Goal: Task Accomplishment & Management: Use online tool/utility

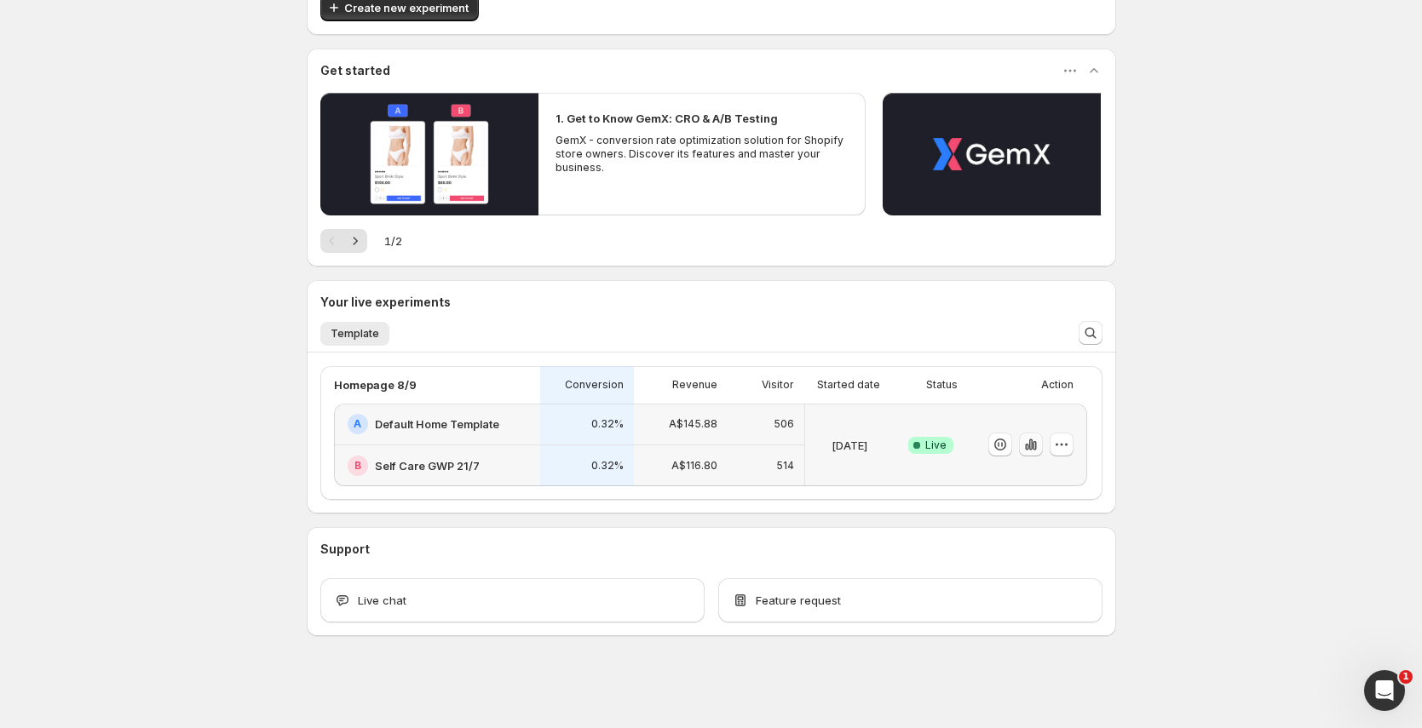
click at [1038, 442] on icon "button" at bounding box center [1030, 444] width 17 height 17
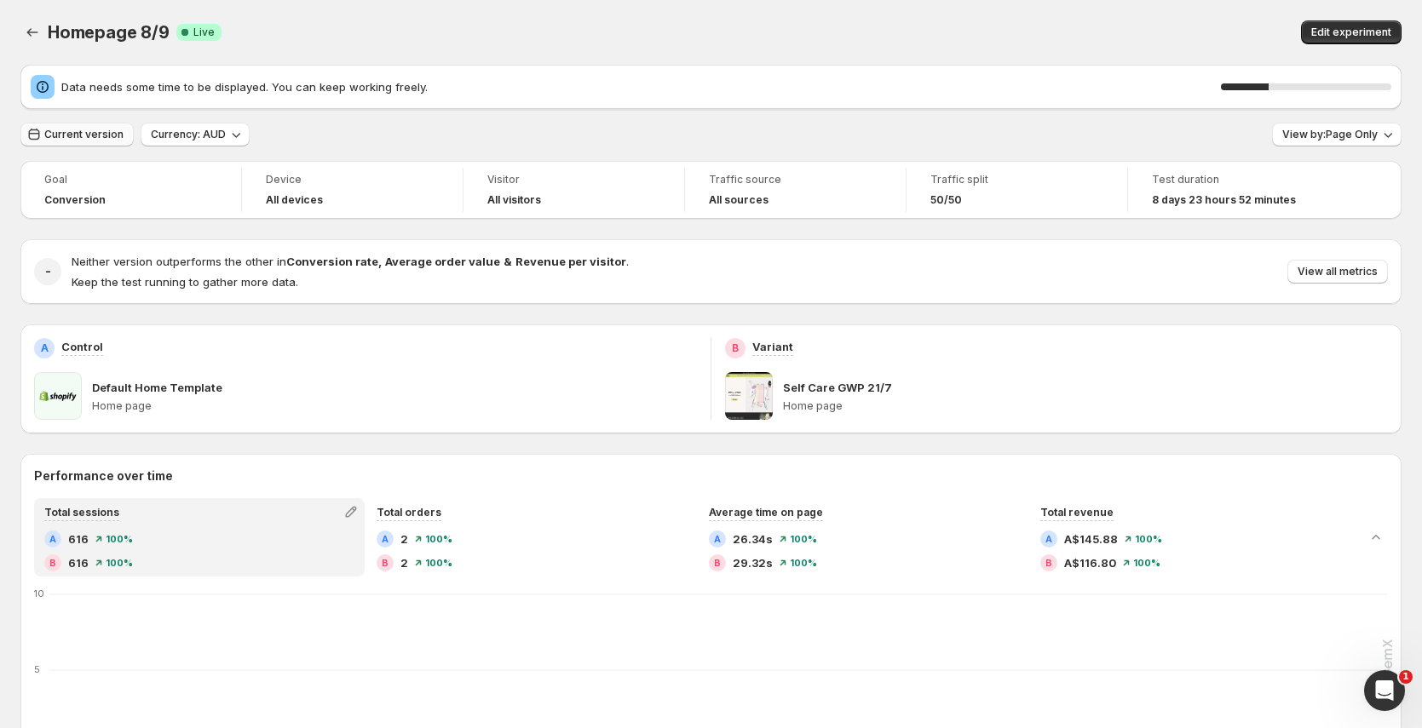
click at [92, 127] on button "Current version" at bounding box center [76, 135] width 113 height 24
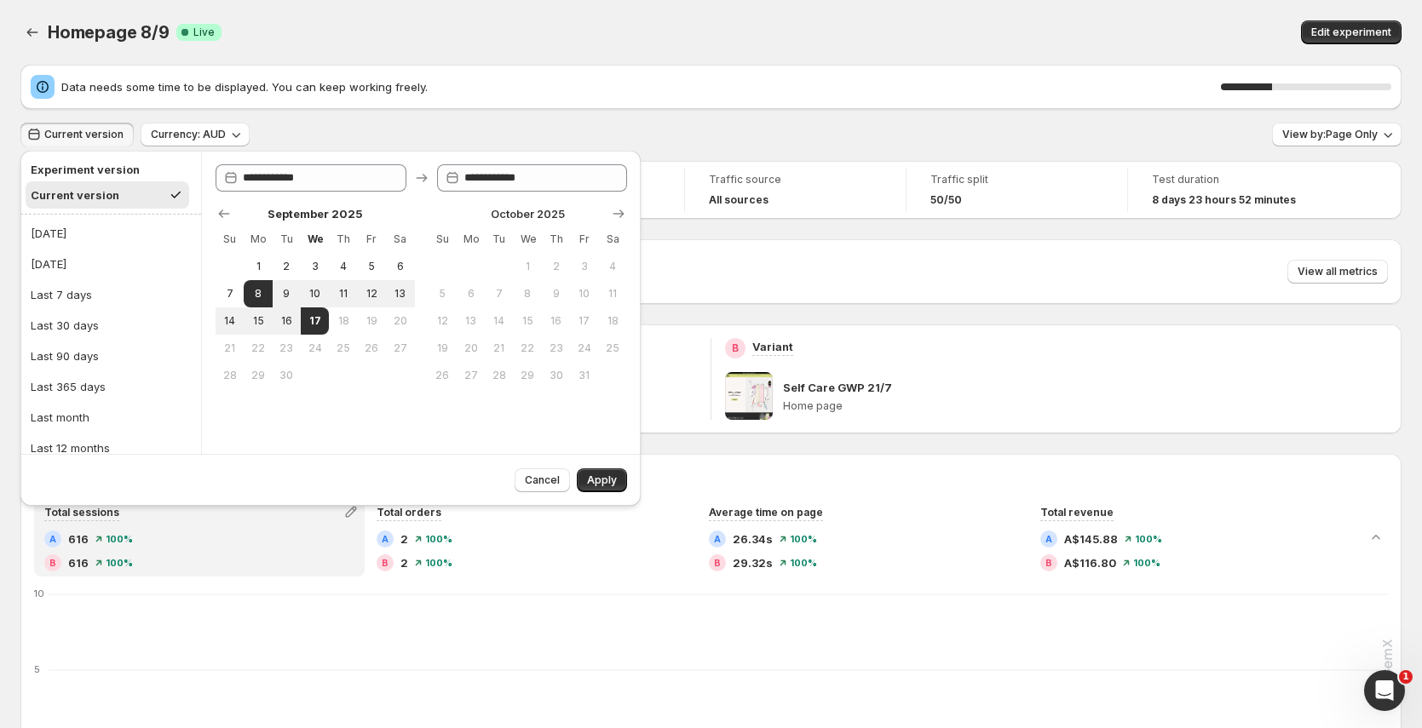
click at [93, 126] on button "Current version" at bounding box center [76, 135] width 113 height 24
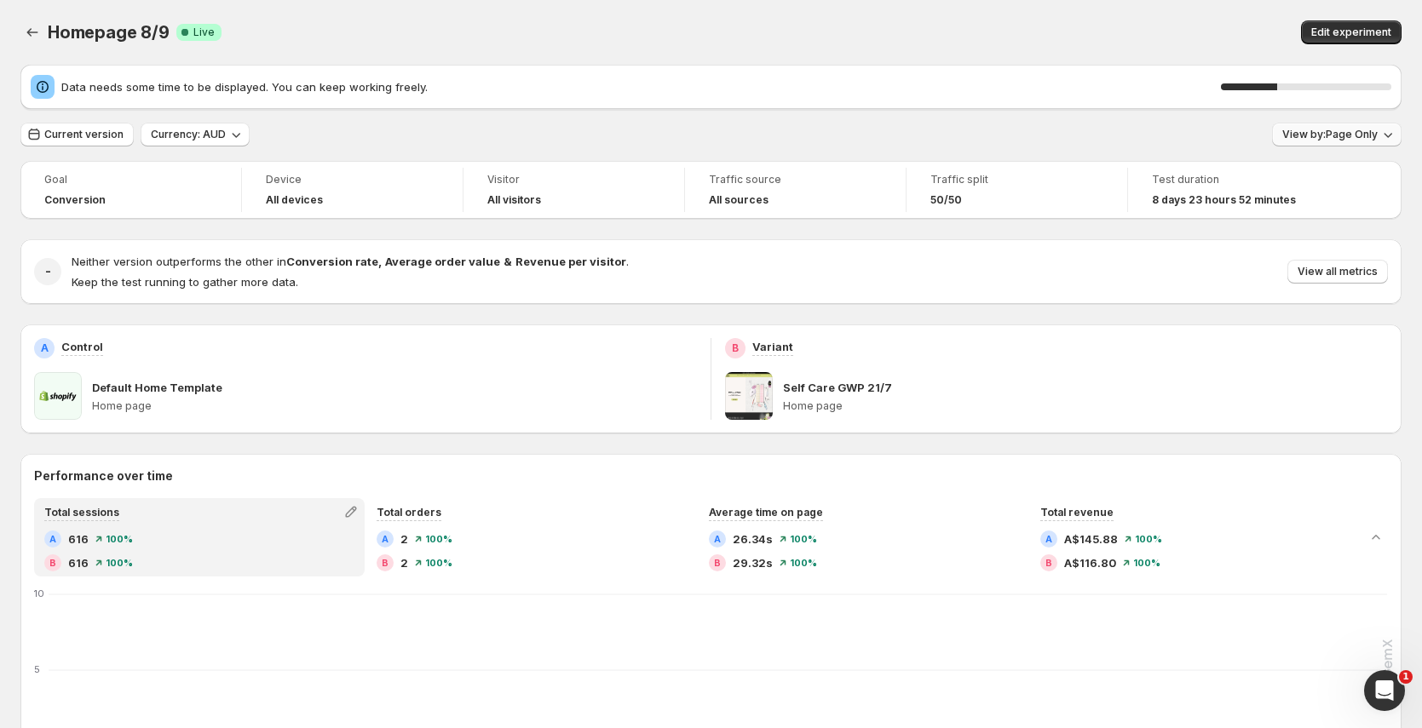
click at [1366, 128] on span "View by: Page Only" at bounding box center [1329, 135] width 95 height 14
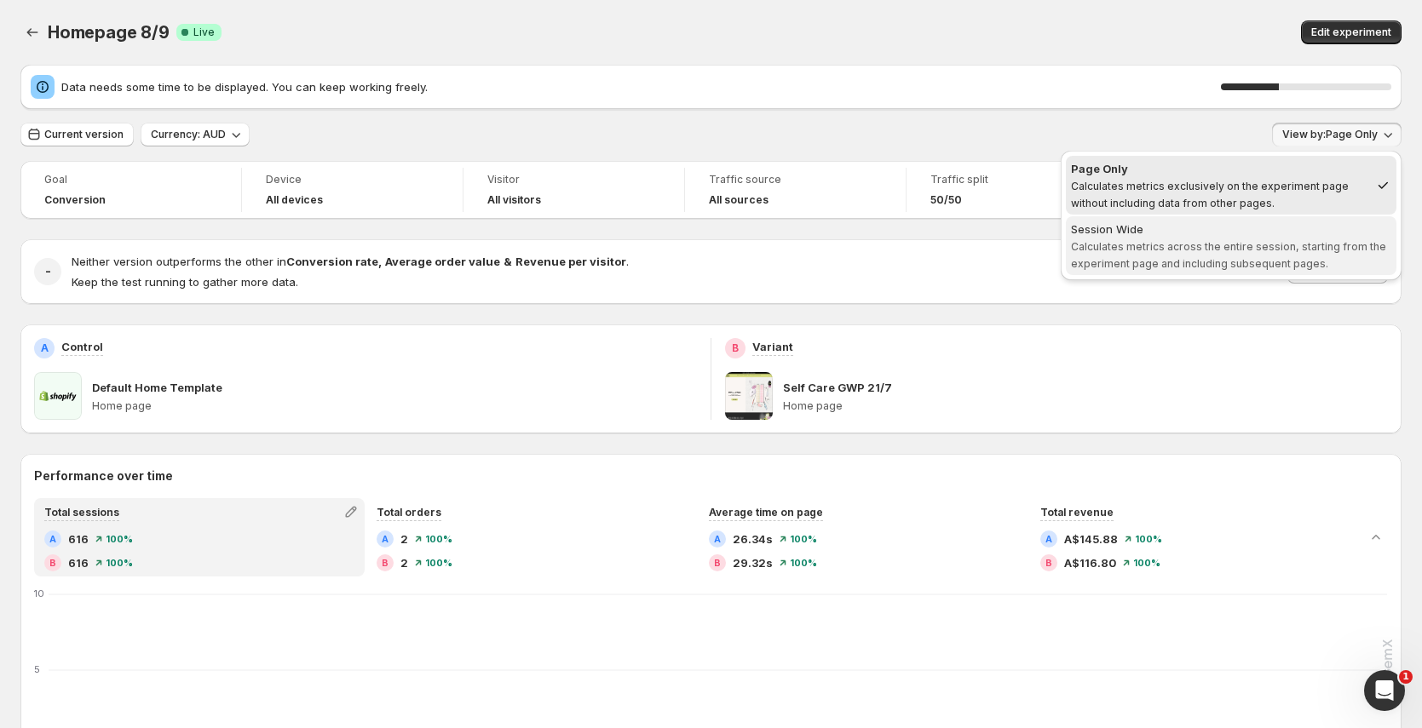
click at [1233, 243] on span "Calculates metrics across the entire session, starting from the experiment page…" at bounding box center [1228, 255] width 315 height 30
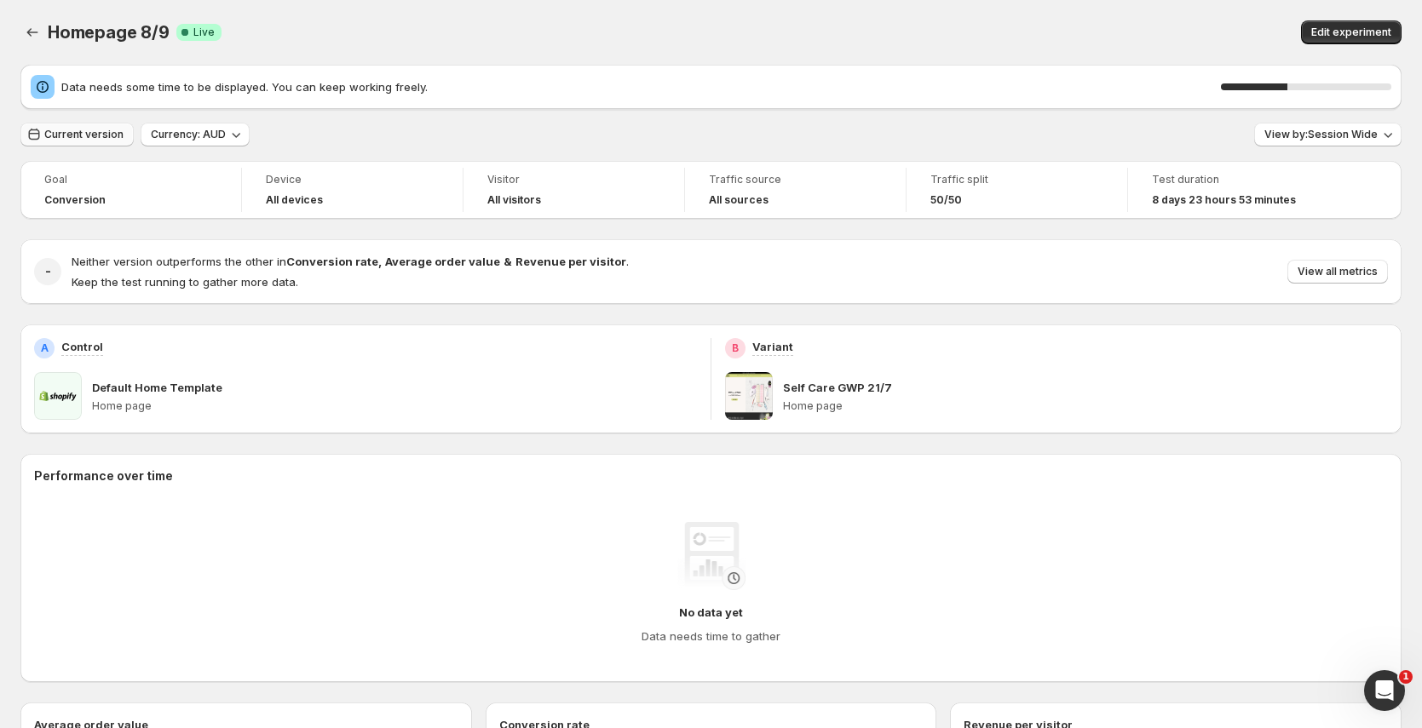
click at [86, 139] on span "Current version" at bounding box center [83, 135] width 79 height 14
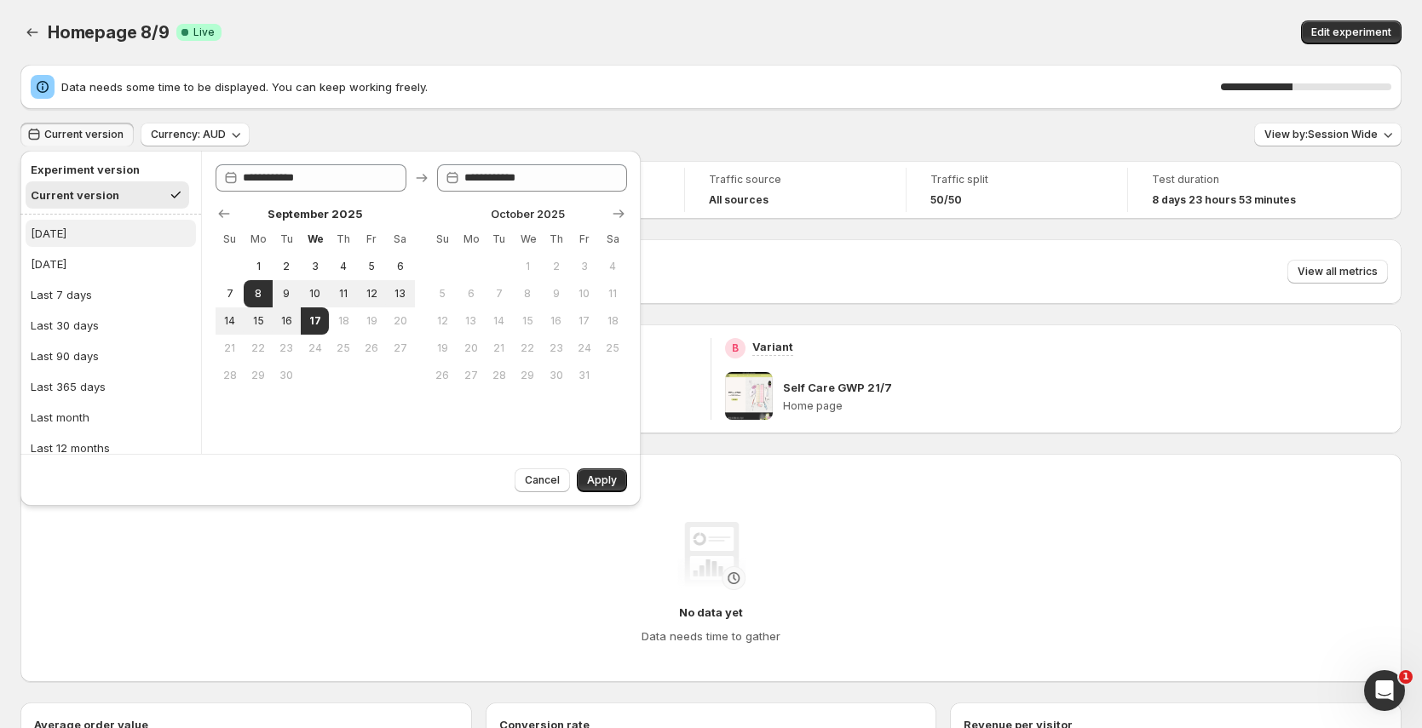
click at [89, 235] on button "[DATE]" at bounding box center [111, 233] width 170 height 27
type input "**********"
click at [609, 474] on span "Apply" at bounding box center [602, 481] width 30 height 14
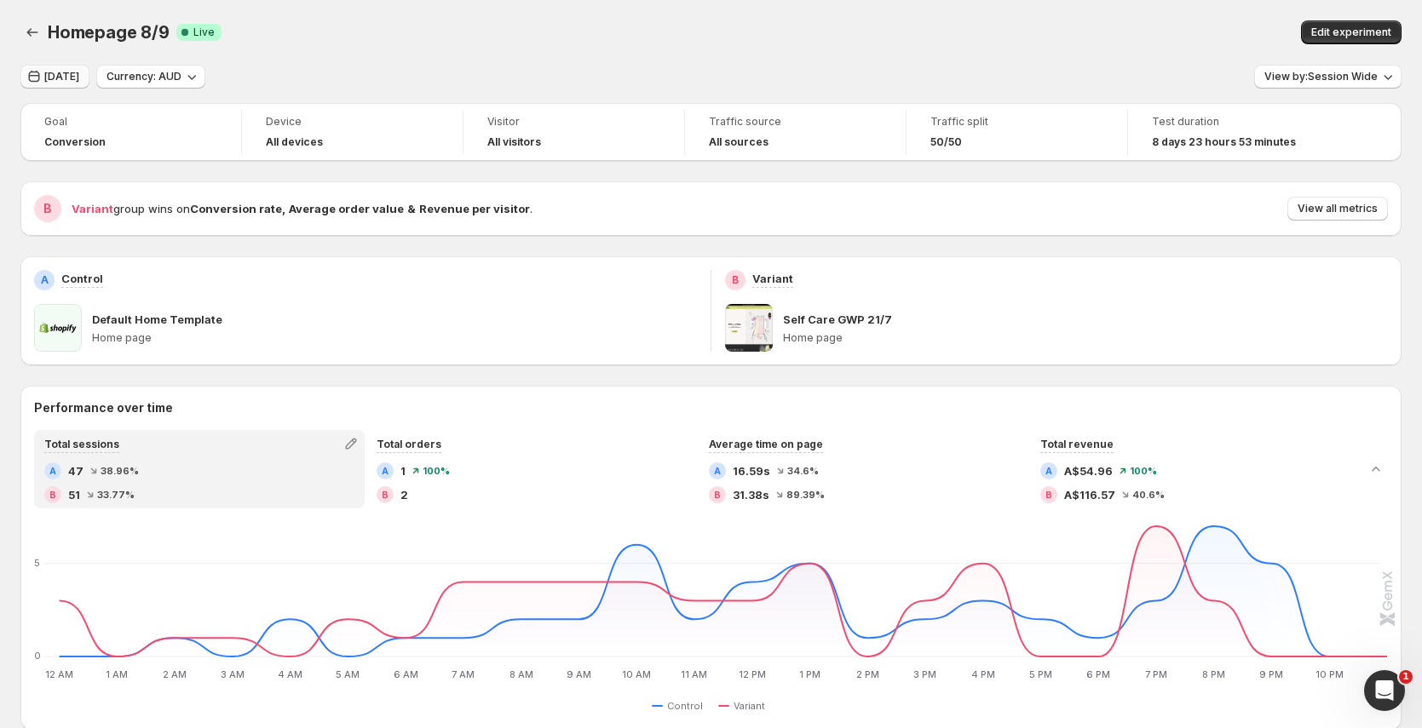
click at [73, 76] on span "[DATE]" at bounding box center [61, 77] width 35 height 14
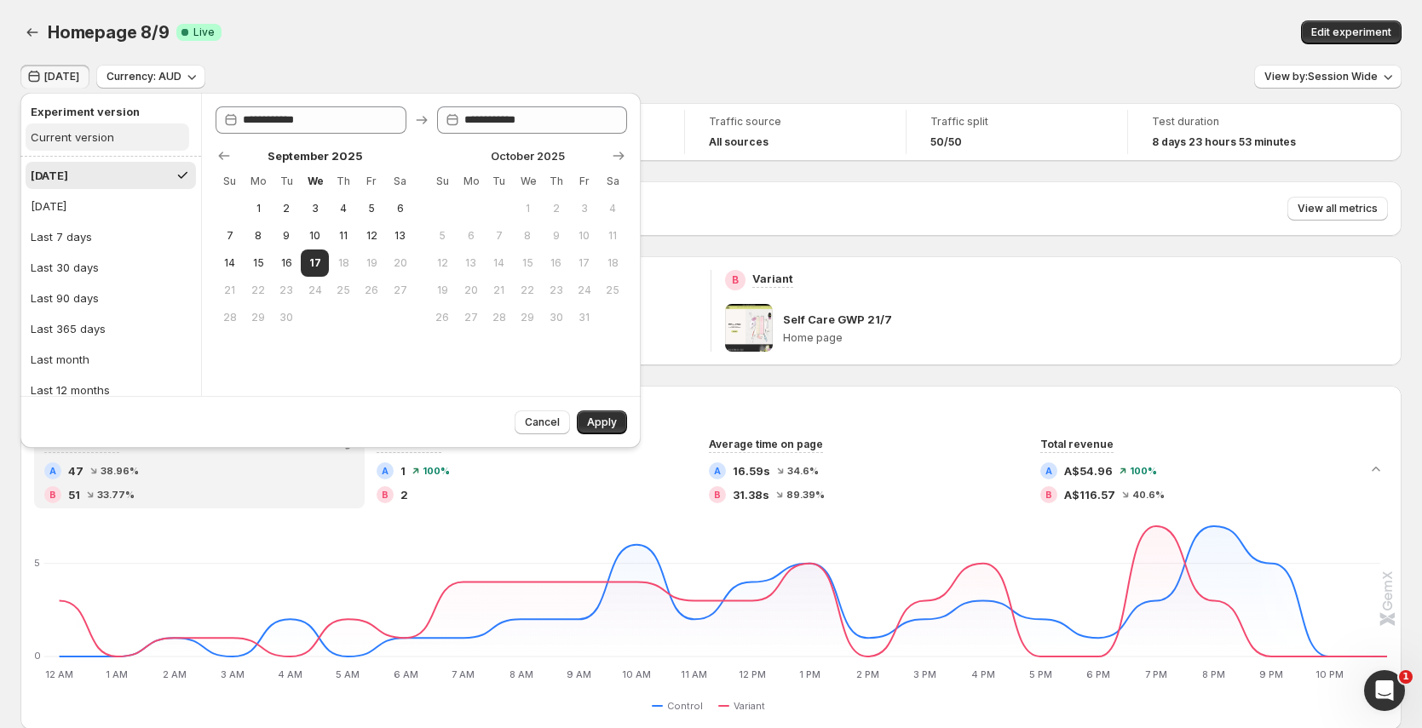
click at [112, 131] on button "Current version" at bounding box center [108, 137] width 164 height 27
type input "**********"
click at [612, 425] on span "Apply" at bounding box center [602, 423] width 30 height 14
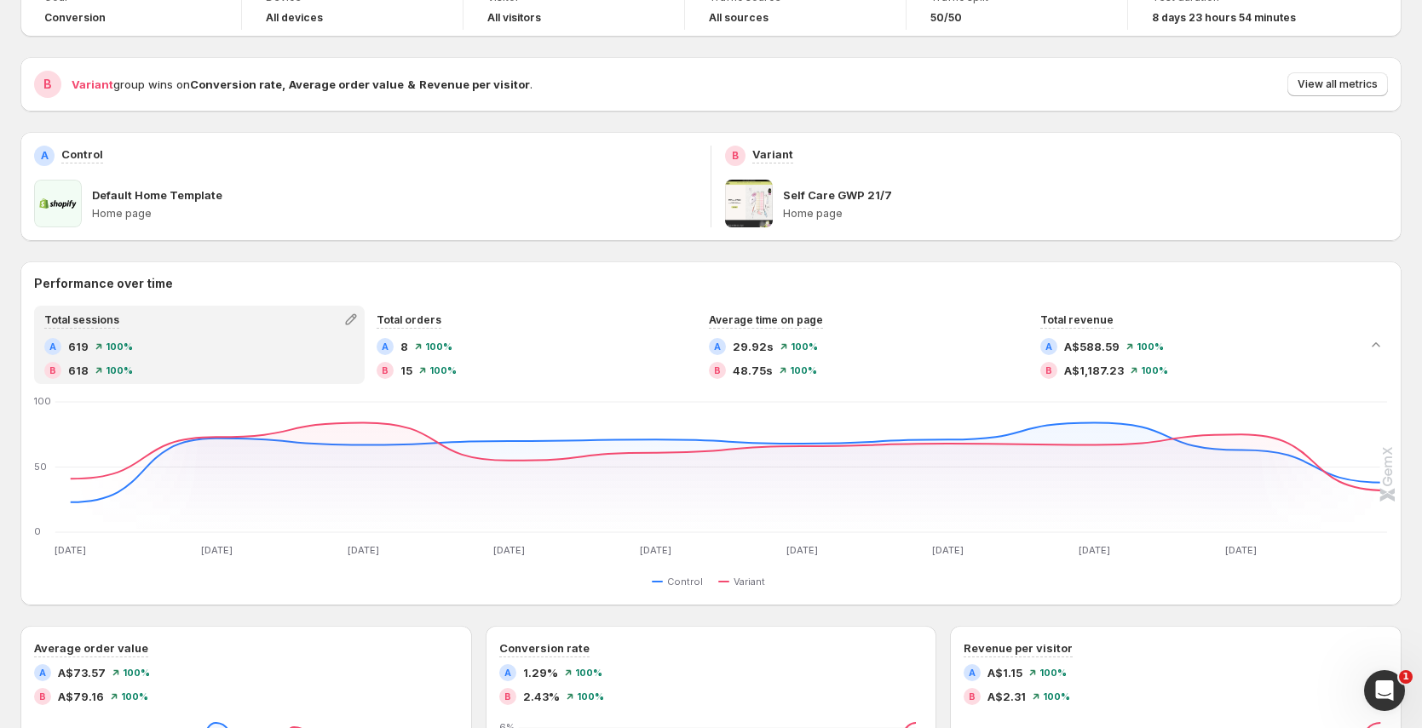
scroll to position [119, 0]
